Goal: Navigation & Orientation: Find specific page/section

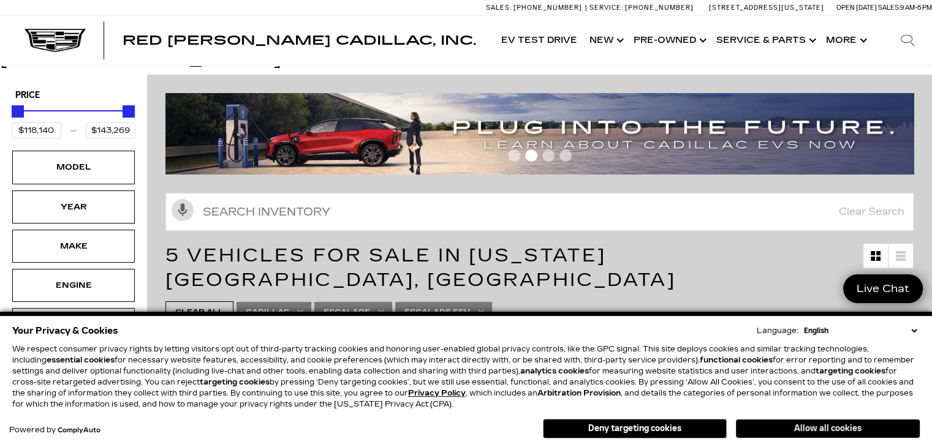
click at [803, 428] on button "Allow all cookies" at bounding box center [828, 429] width 184 height 18
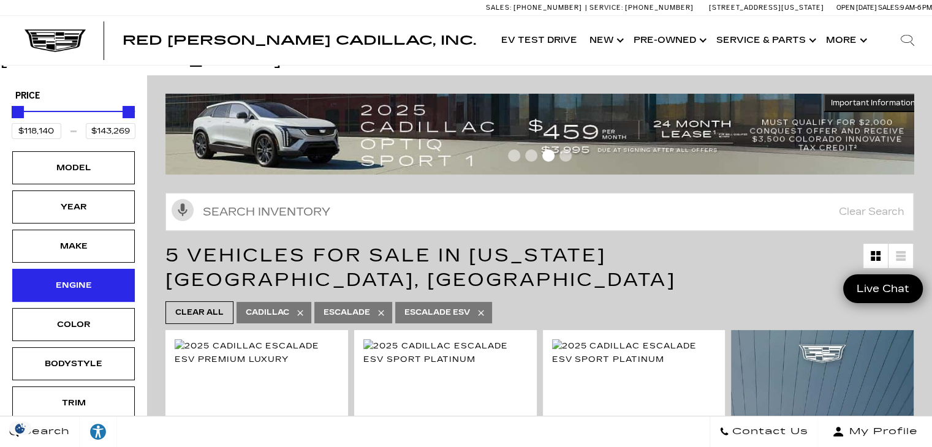
click at [94, 278] on div "Engine" at bounding box center [73, 285] width 123 height 33
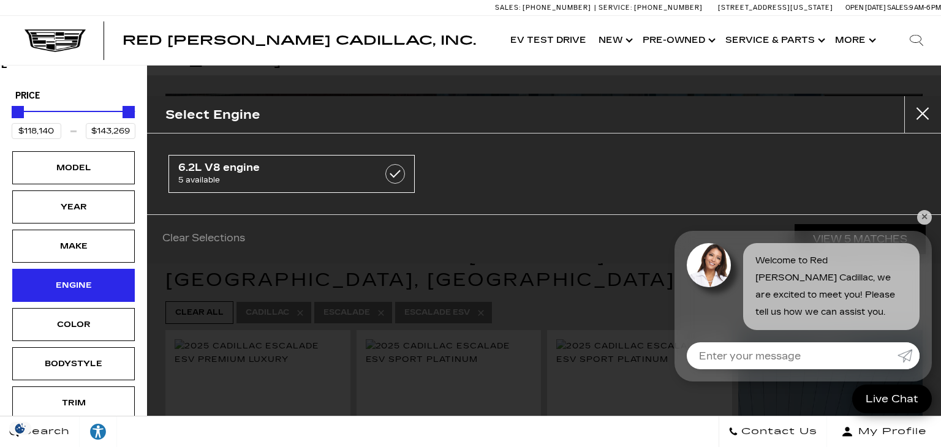
click at [94, 276] on div "Engine" at bounding box center [73, 285] width 123 height 33
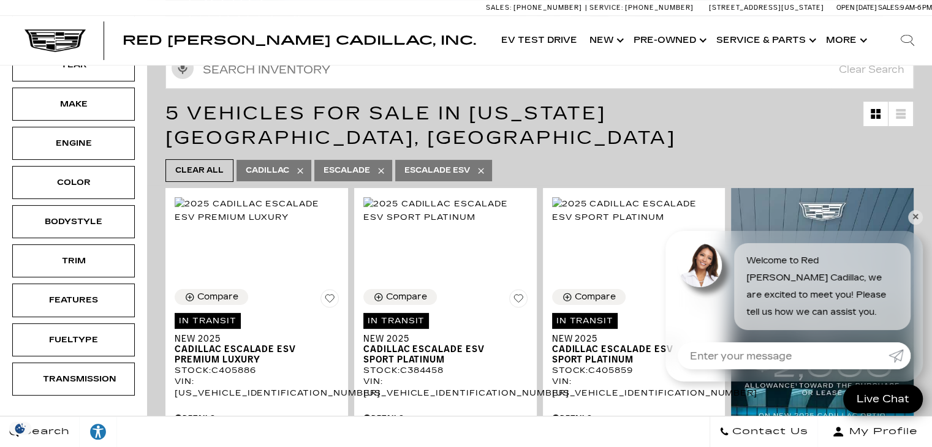
scroll to position [206, 0]
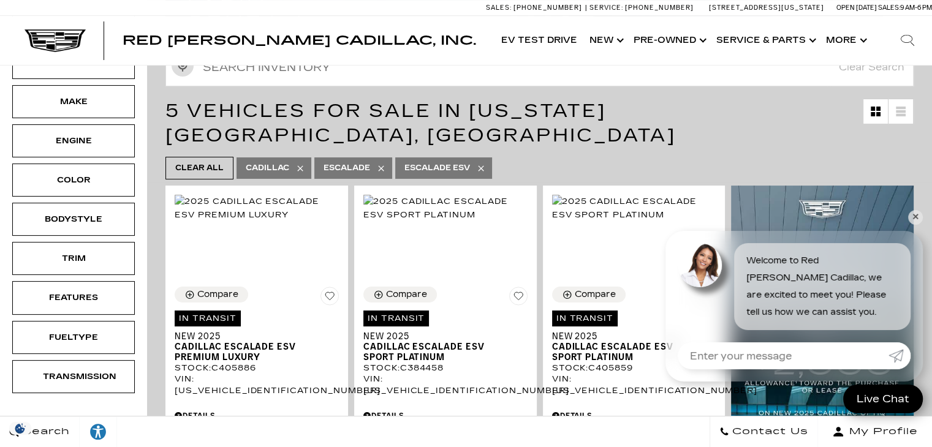
click at [95, 324] on div "Fueltype" at bounding box center [73, 337] width 123 height 33
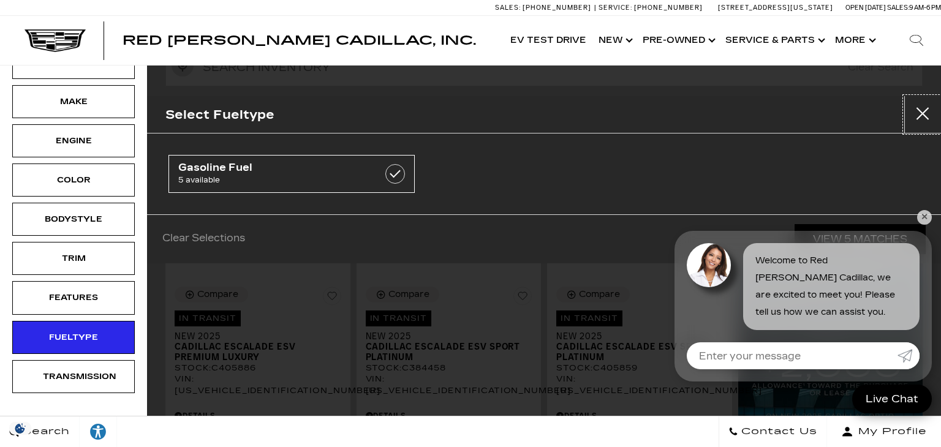
click at [929, 116] on button "Close" at bounding box center [923, 114] width 37 height 37
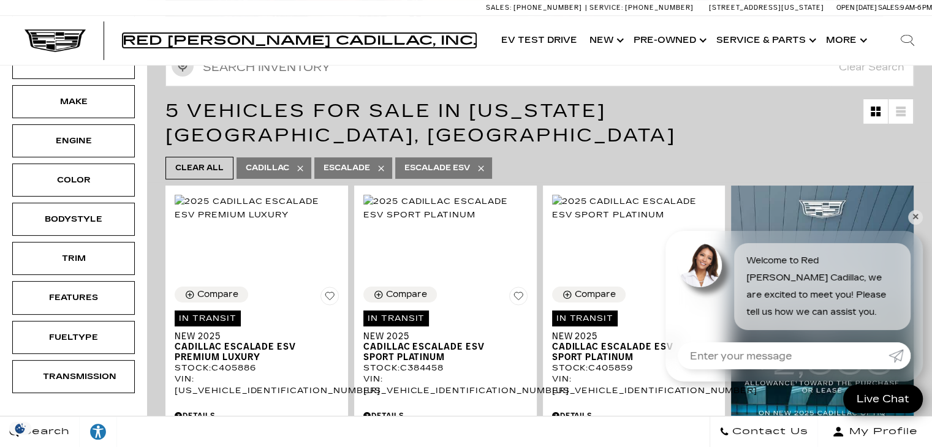
click at [235, 45] on span "Red [PERSON_NAME] Cadillac, Inc." at bounding box center [300, 40] width 354 height 15
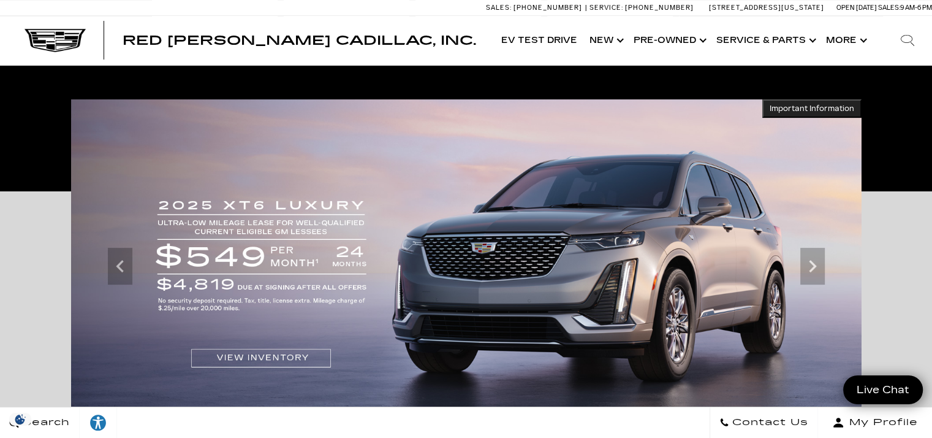
scroll to position [192, 0]
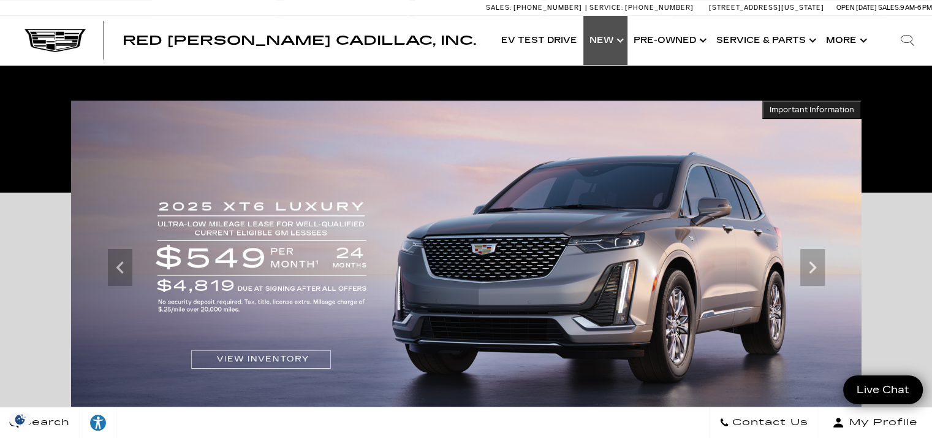
click at [603, 40] on link "Show New" at bounding box center [606, 40] width 44 height 49
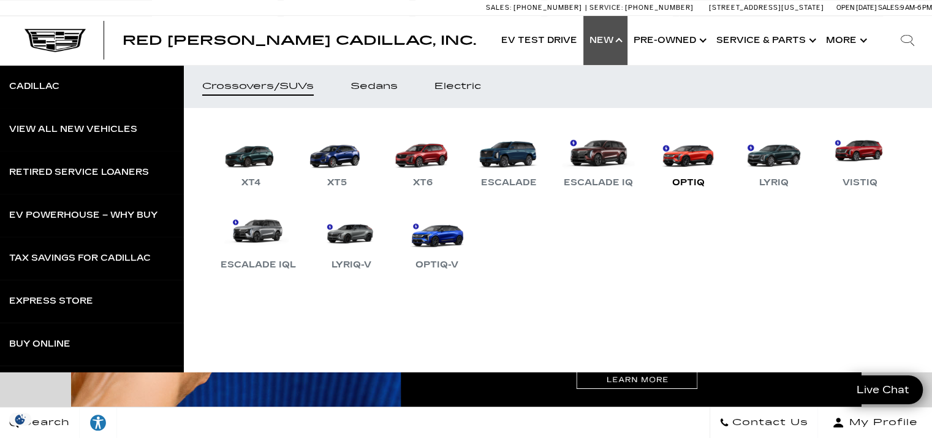
click at [687, 156] on link "OPTIQ" at bounding box center [689, 158] width 74 height 64
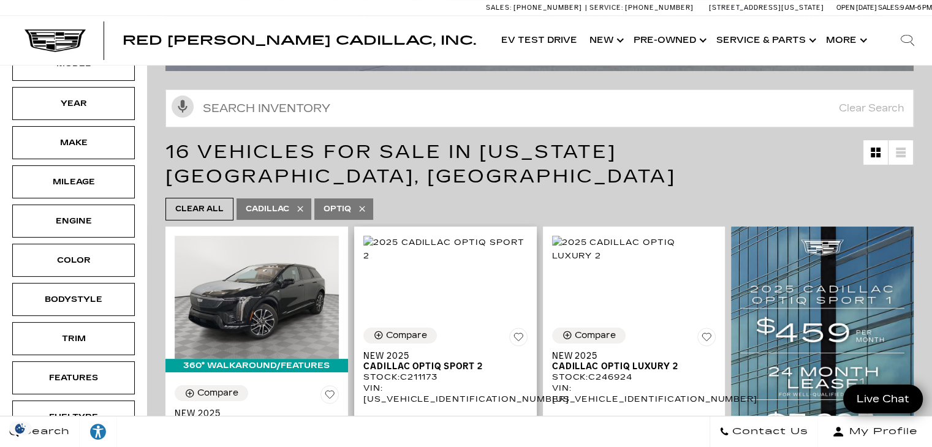
scroll to position [94, 0]
